Goal: Communication & Community: Answer question/provide support

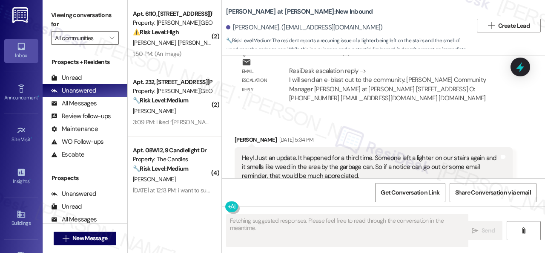
scroll to position [514, 0]
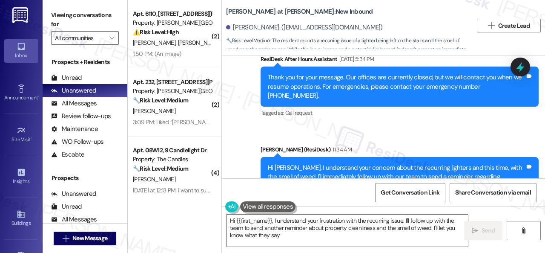
type textarea "Hi {{first_name}}, I understand your frustration with the recurring issue. I'll…"
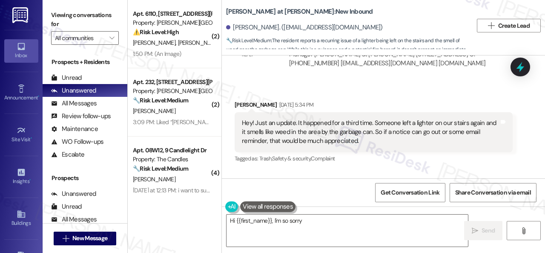
scroll to position [514, 0]
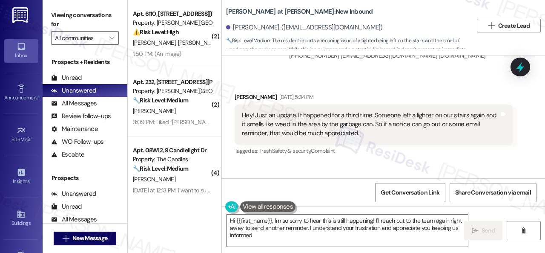
type textarea "Hi {{first_name}}, I'm so sorry to hear this is still happening! I'll reach out…"
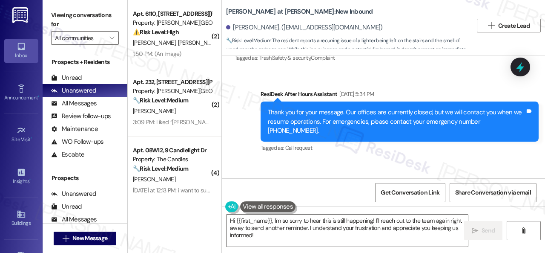
scroll to position [643, 0]
